Goal: Task Accomplishment & Management: Manage account settings

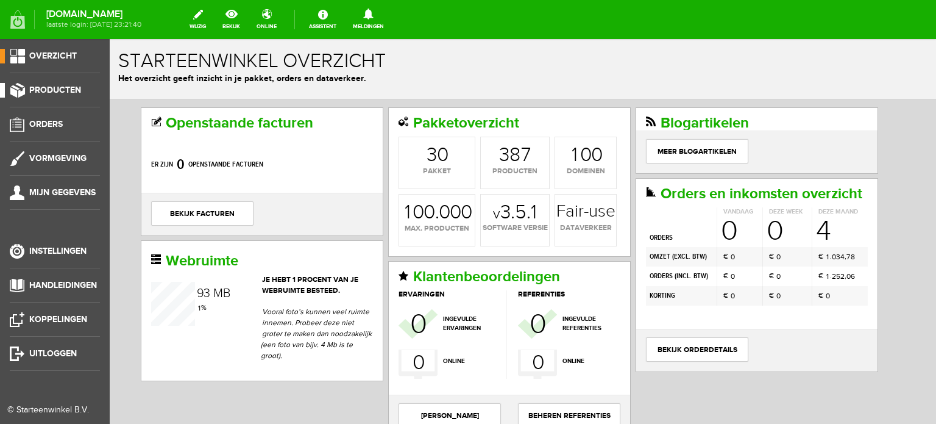
click at [73, 90] on span "Producten" at bounding box center [55, 90] width 52 height 10
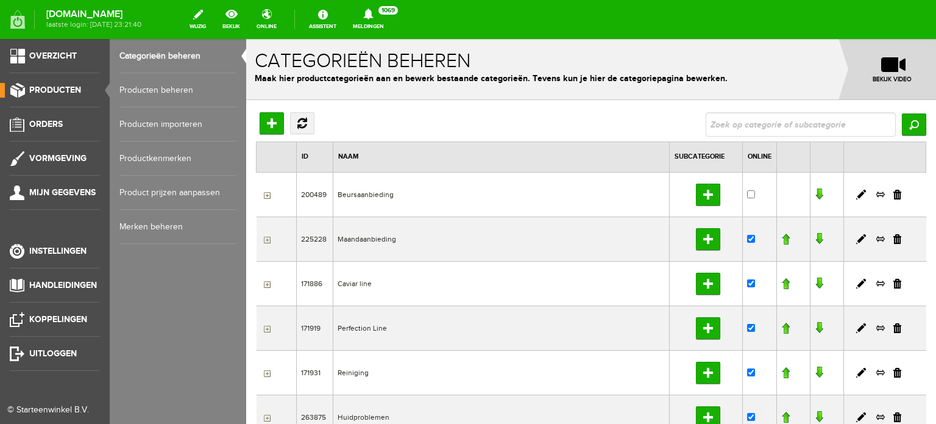
click at [176, 90] on link "Producten beheren" at bounding box center [177, 90] width 117 height 34
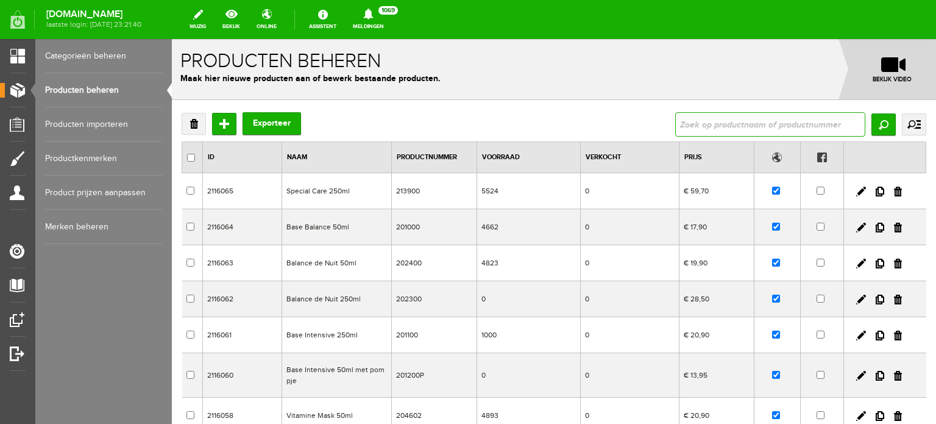
click at [677, 126] on input "text" at bounding box center [770, 124] width 190 height 24
type input "special care"
click at [872, 129] on input "Zoeken" at bounding box center [884, 124] width 24 height 22
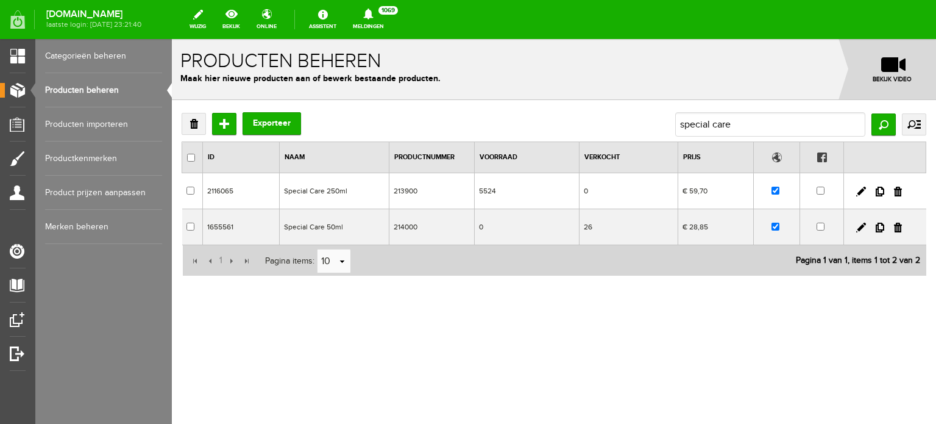
click at [322, 226] on td "Special Care 50ml" at bounding box center [334, 227] width 110 height 36
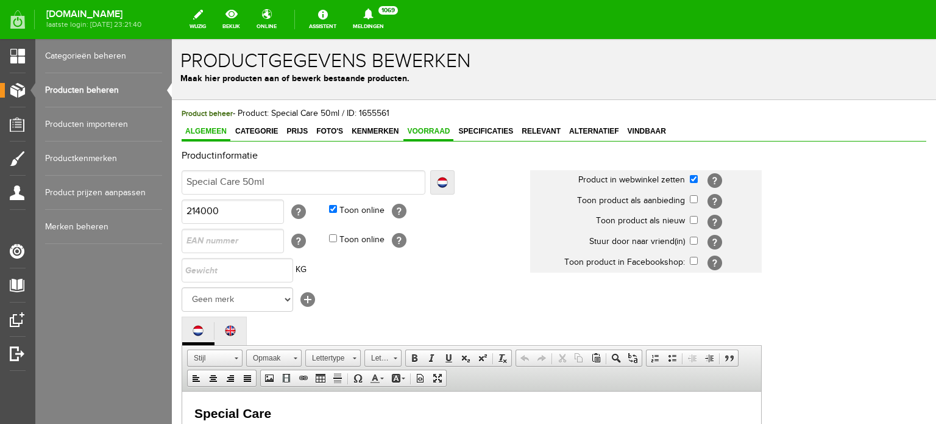
click at [435, 130] on span "Voorraad" at bounding box center [429, 131] width 50 height 9
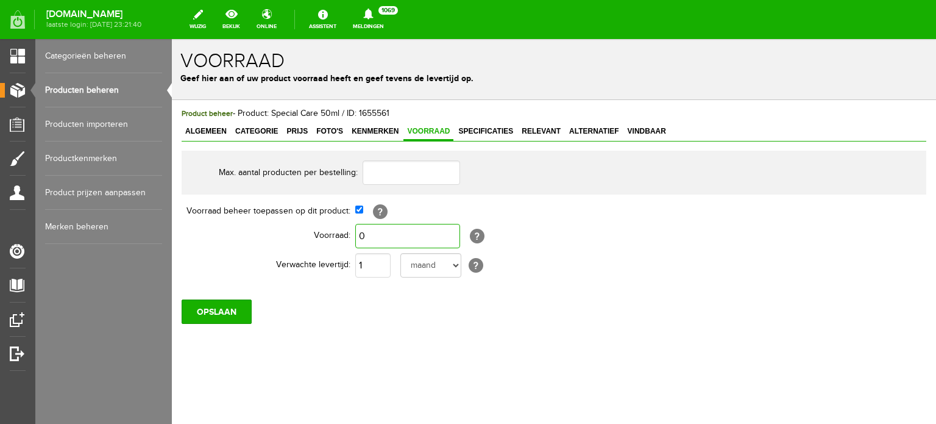
click at [371, 237] on input "0" at bounding box center [407, 236] width 105 height 24
type input "1.000"
click at [455, 265] on select "dag dagen week weken maand maanden jaar jaren werkdagen" at bounding box center [430, 265] width 61 height 24
select select "day"
click at [400, 253] on select "dag dagen week weken maand maanden jaar jaren werkdagen" at bounding box center [430, 265] width 61 height 24
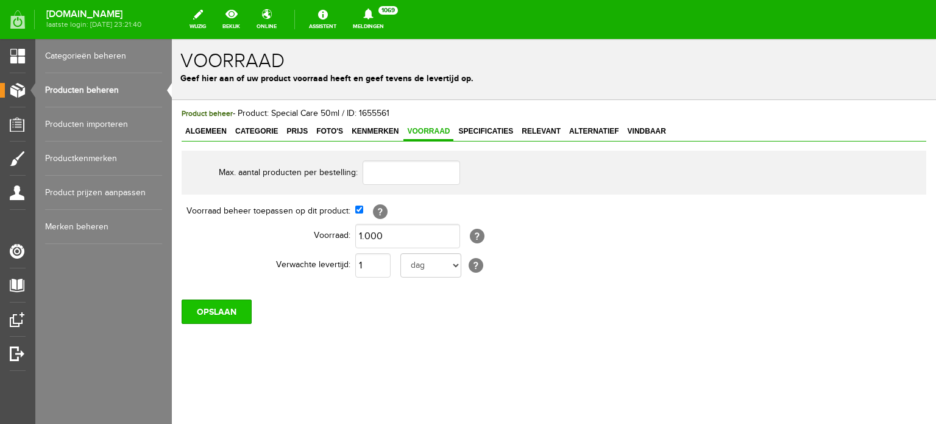
click at [221, 306] on input "OPSLAAN" at bounding box center [217, 311] width 70 height 24
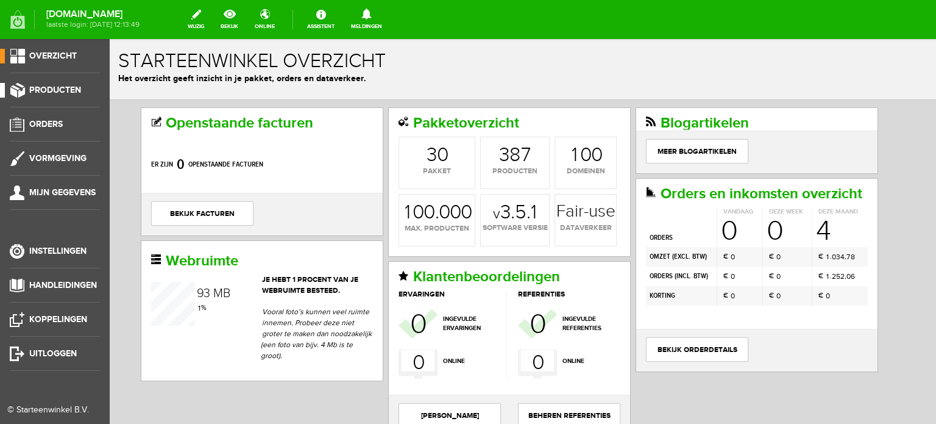
click at [70, 88] on span "Producten" at bounding box center [55, 90] width 52 height 10
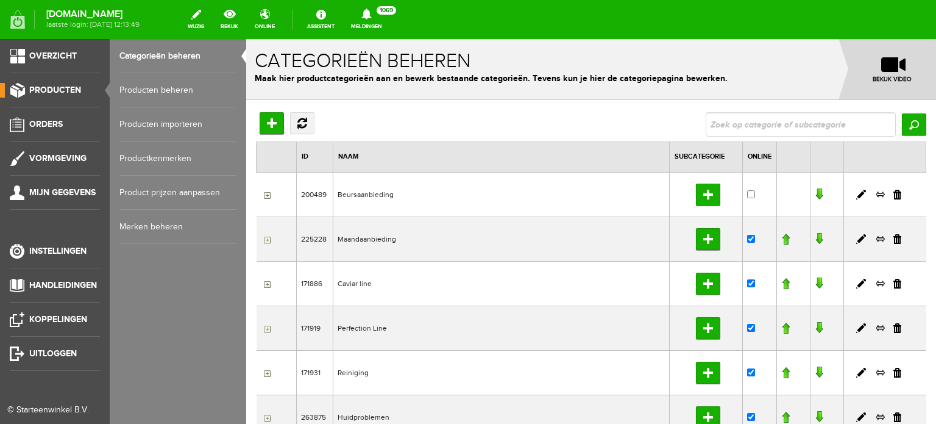
click at [179, 90] on link "Producten beheren" at bounding box center [177, 90] width 117 height 34
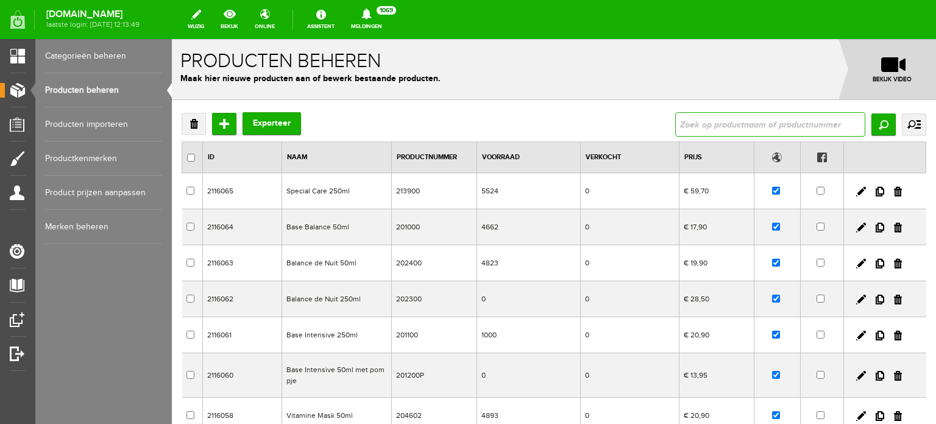
click at [681, 122] on input "text" at bounding box center [770, 124] width 190 height 24
type input "special care"
click at [872, 119] on input "Zoeken" at bounding box center [884, 124] width 24 height 22
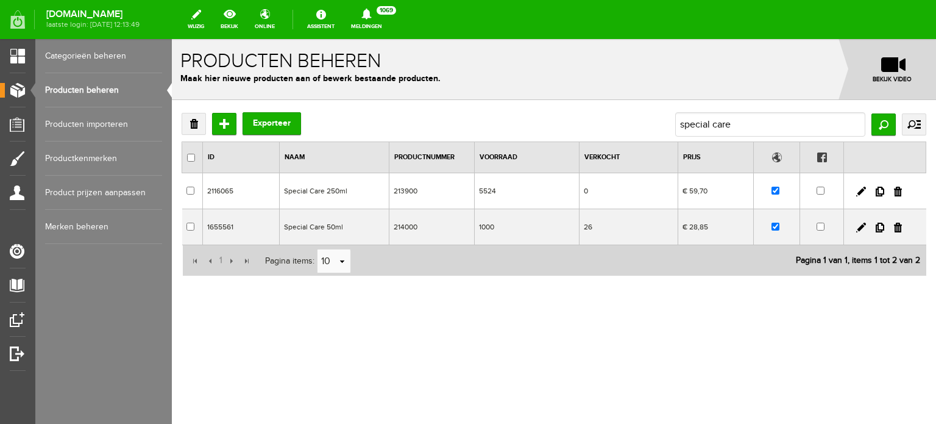
click at [319, 225] on td "Special Care 50ml" at bounding box center [334, 227] width 110 height 36
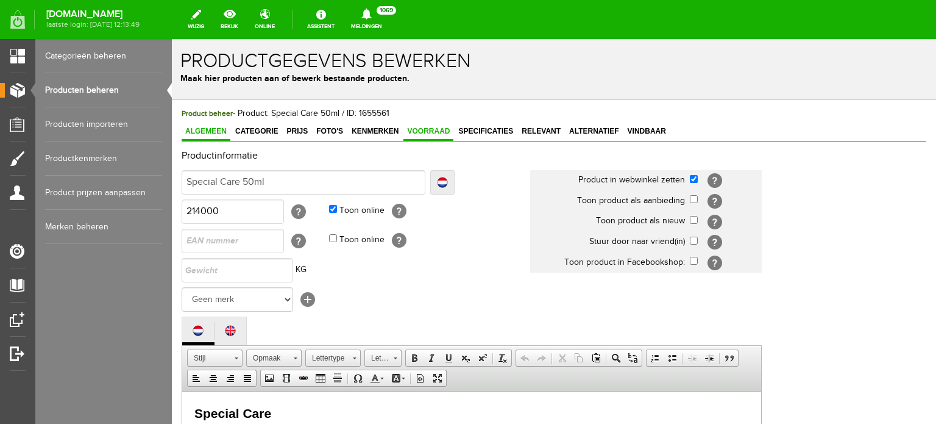
click at [438, 127] on span "Voorraad" at bounding box center [429, 131] width 50 height 9
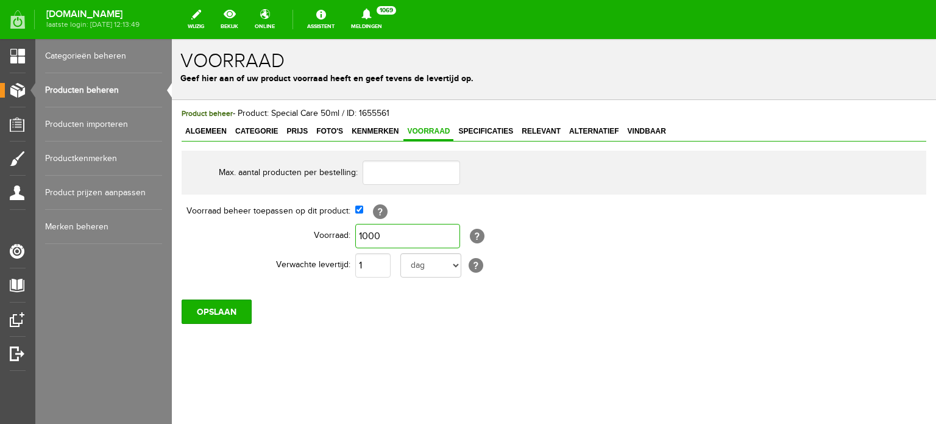
click at [363, 233] on input "1000" at bounding box center [407, 236] width 105 height 24
type input "5.000"
click at [238, 310] on input "OPSLAAN" at bounding box center [217, 311] width 70 height 24
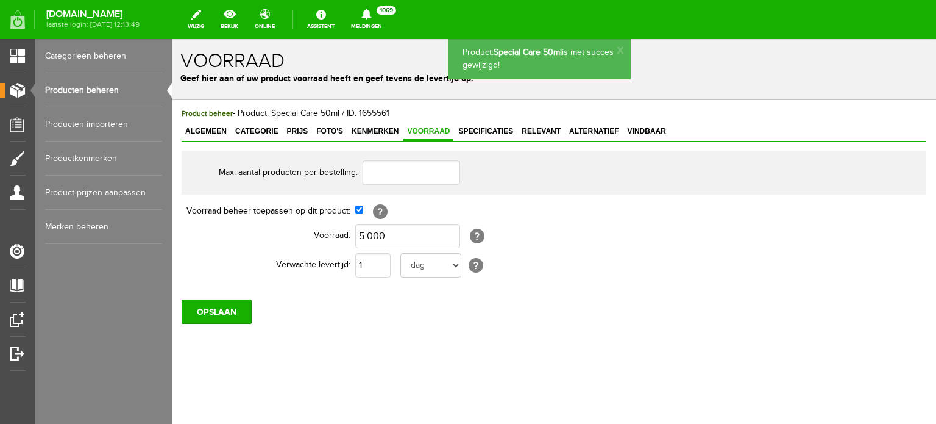
click at [100, 90] on link "Producten beheren" at bounding box center [103, 90] width 117 height 34
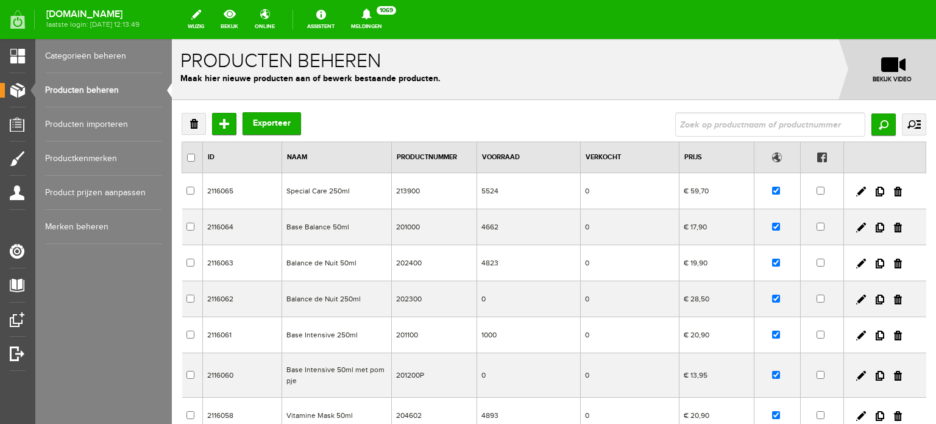
click at [338, 193] on td "Special Care 250ml" at bounding box center [337, 191] width 110 height 36
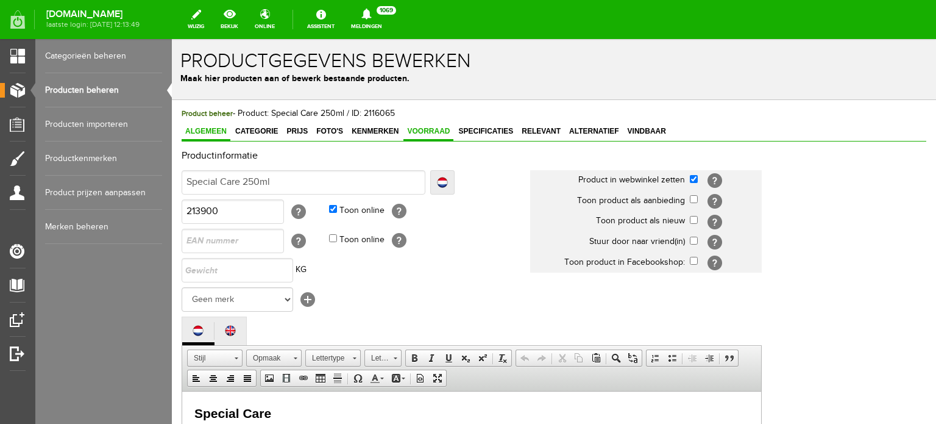
click at [432, 131] on span "Voorraad" at bounding box center [429, 131] width 50 height 9
